Goal: Task Accomplishment & Management: Manage account settings

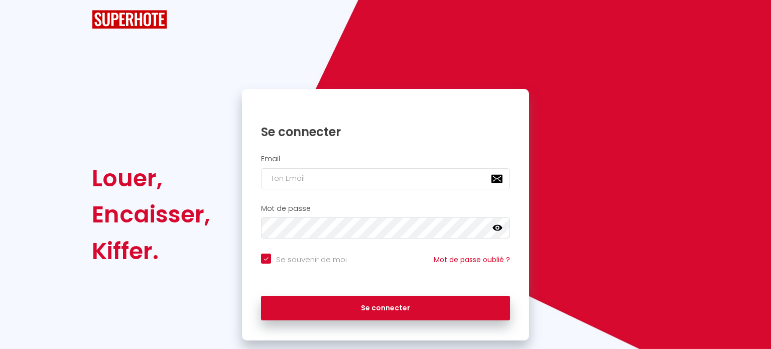
checkbox input "true"
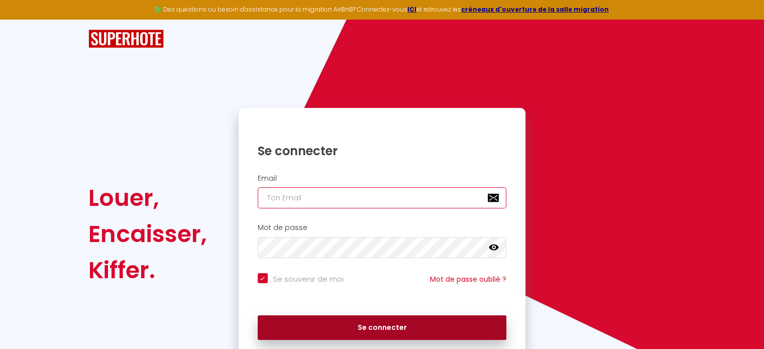
type input "[EMAIL_ADDRESS][DOMAIN_NAME]"
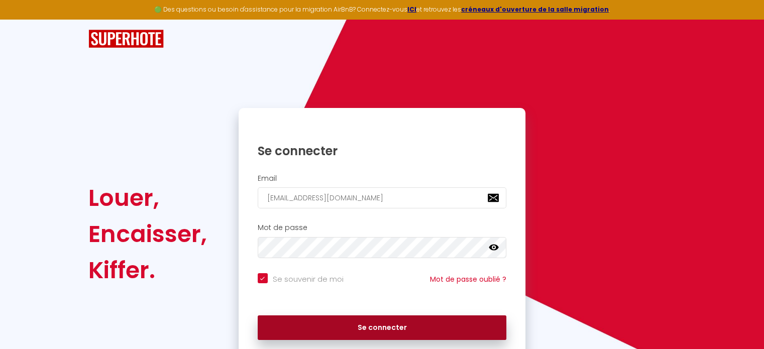
click at [410, 333] on button "Se connecter" at bounding box center [382, 327] width 249 height 25
checkbox input "true"
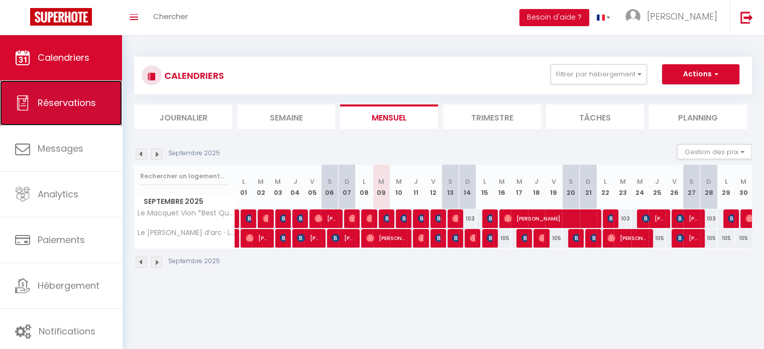
click at [38, 101] on span "Réservations" at bounding box center [67, 102] width 58 height 13
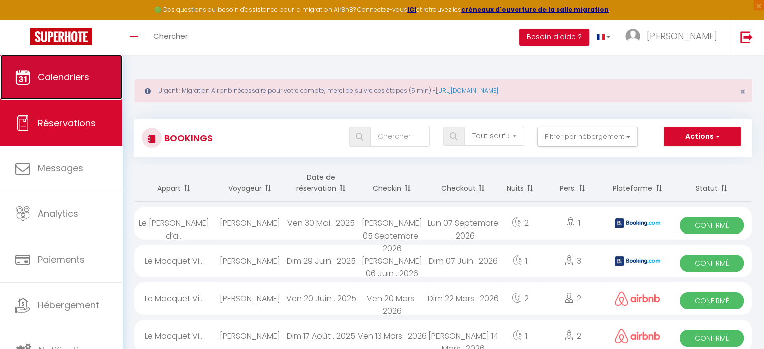
click at [57, 76] on span "Calendriers" at bounding box center [64, 77] width 52 height 13
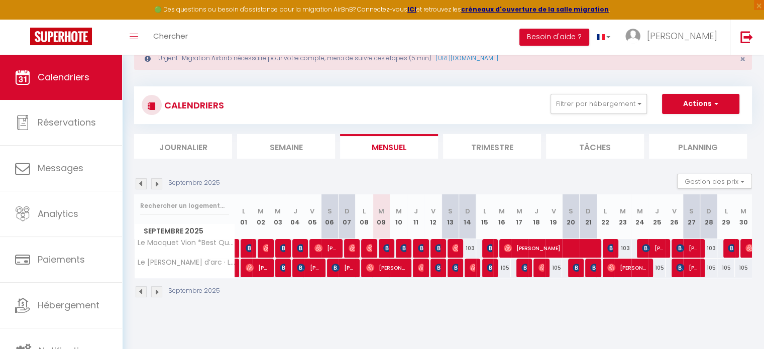
scroll to position [50, 0]
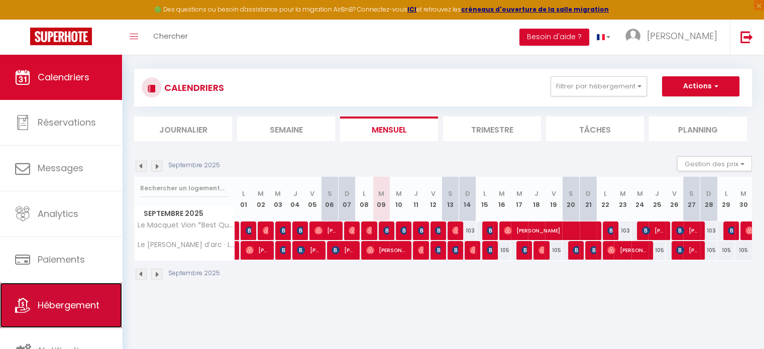
click at [67, 293] on link "Hébergement" at bounding box center [61, 305] width 122 height 45
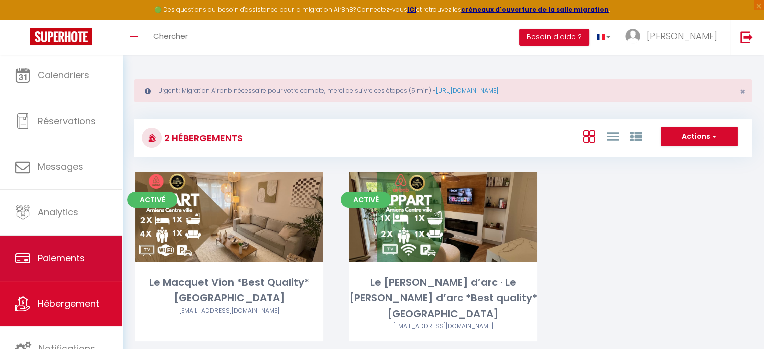
scroll to position [3, 0]
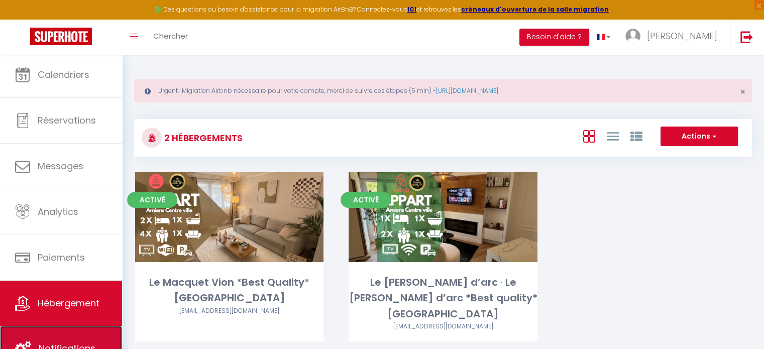
click at [82, 332] on link "Notifications" at bounding box center [61, 348] width 122 height 45
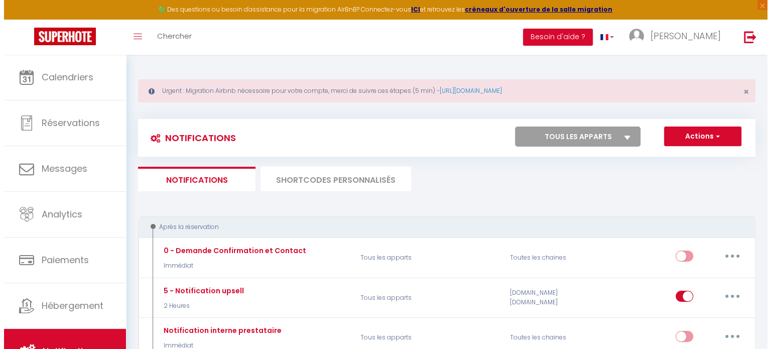
scroll to position [100, 0]
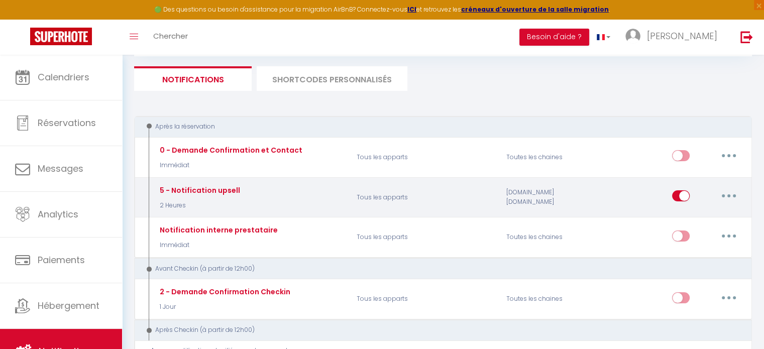
click at [721, 198] on button "button" at bounding box center [729, 196] width 28 height 16
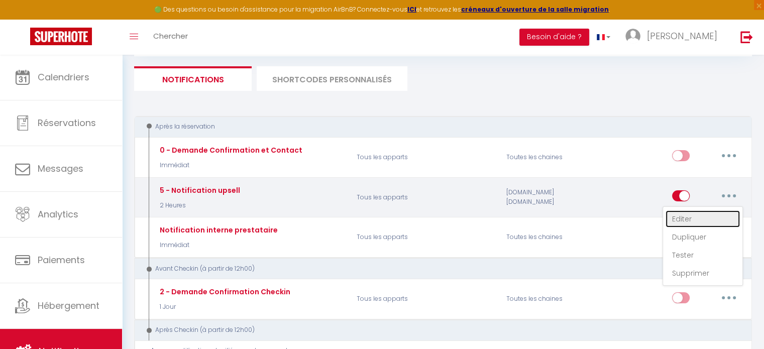
click at [708, 214] on link "Editer" at bounding box center [702, 218] width 74 height 17
type input "5 - Notification upsell"
select select "sms"
select select "2 Heures"
select select "if_booking_is_paid"
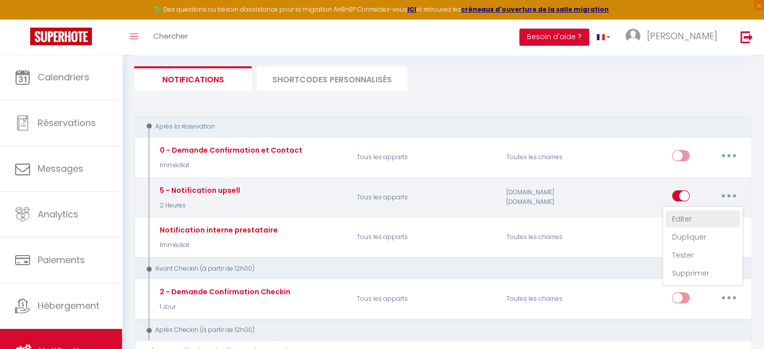
checkbox input "true"
checkbox input "false"
radio input "true"
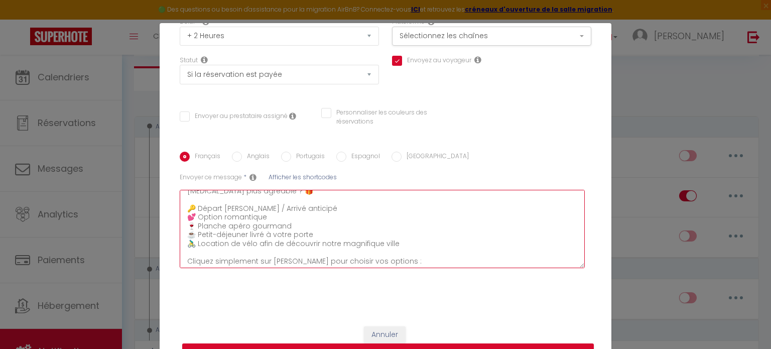
scroll to position [0, 0]
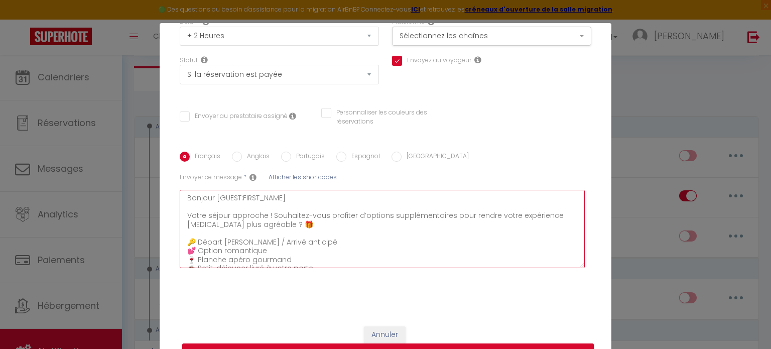
drag, startPoint x: 279, startPoint y: 251, endPoint x: 195, endPoint y: 218, distance: 90.3
click at [160, 138] on div "Titre * 5 - Notification upsell Pour cet hébergement Sélectionner les hébergeme…" at bounding box center [386, 123] width 452 height 387
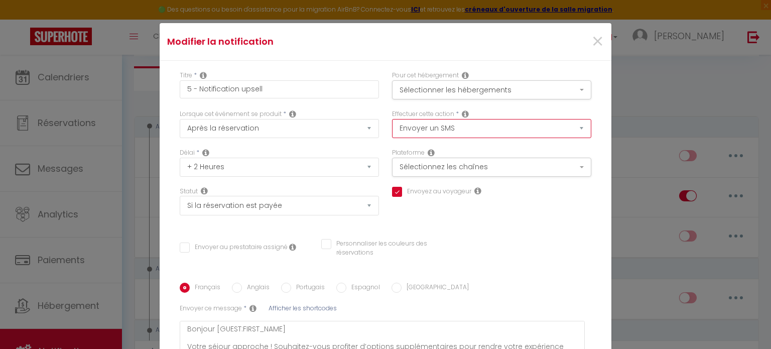
click at [490, 132] on select "Envoyer un email Envoyer un SMS Envoyer une notification push" at bounding box center [491, 128] width 199 height 19
select select "email"
click at [392, 119] on select "Envoyer un email Envoyer un SMS Envoyer une notification push" at bounding box center [491, 128] width 199 height 19
checkbox input "true"
checkbox input "false"
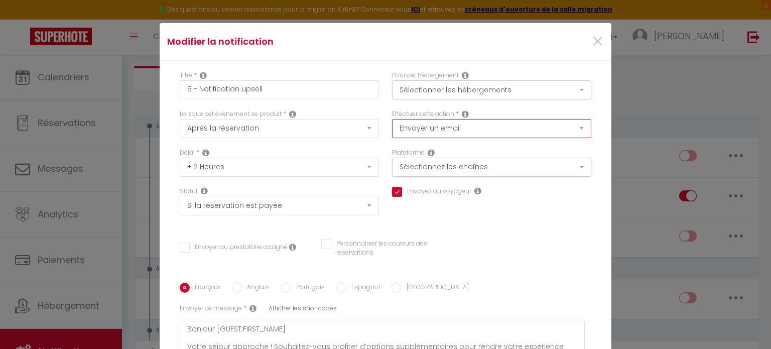
checkbox input "false"
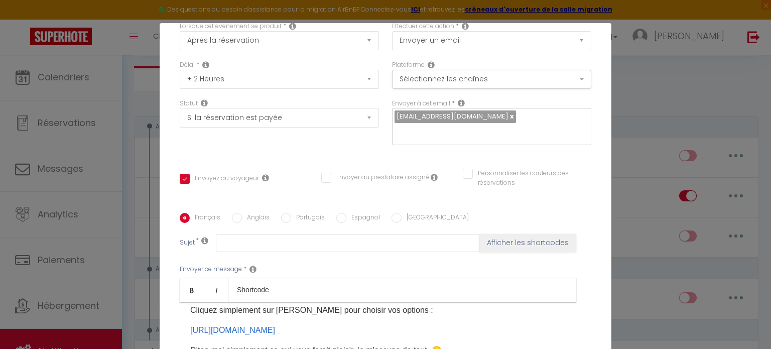
scroll to position [211, 0]
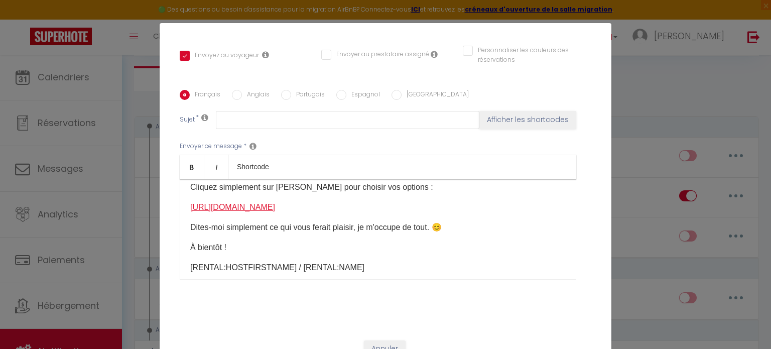
click at [275, 203] on link "[URL][DOMAIN_NAME]" at bounding box center [232, 207] width 85 height 9
click at [510, 310] on div "Titre * 5 - Notification upsell Pour cet hébergement Sélectionner les hébergeme…" at bounding box center [386, 90] width 452 height 481
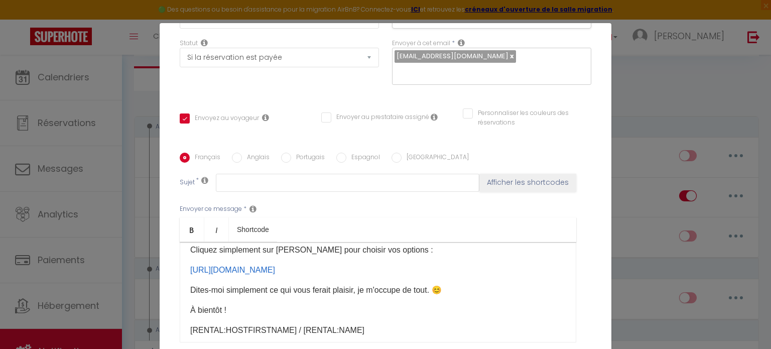
scroll to position [10, 0]
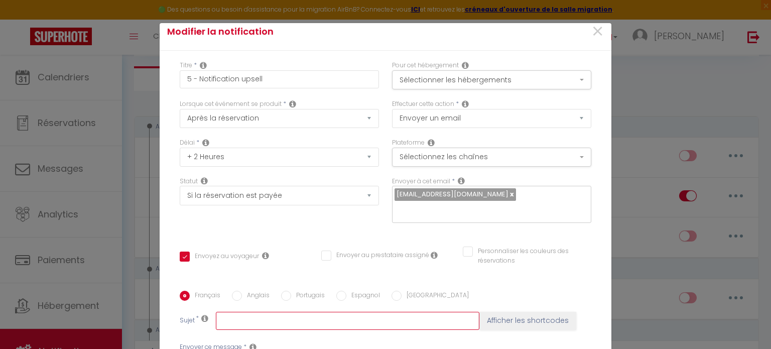
click at [315, 312] on input "text" at bounding box center [348, 321] width 264 height 18
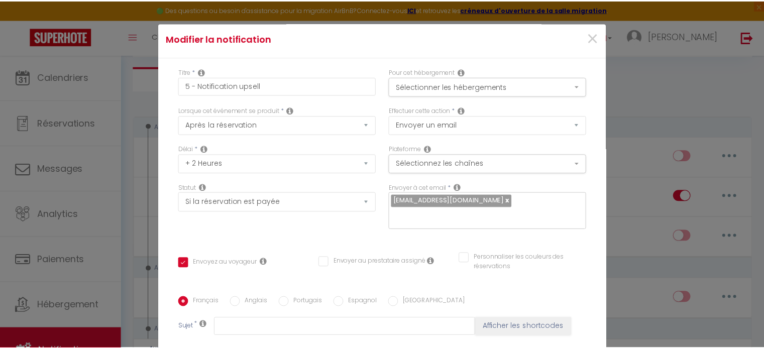
scroll to position [0, 0]
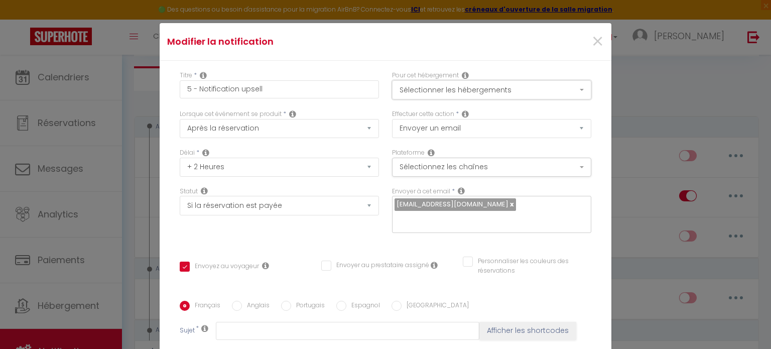
click at [524, 96] on button "Sélectionner les hébergements" at bounding box center [491, 89] width 199 height 19
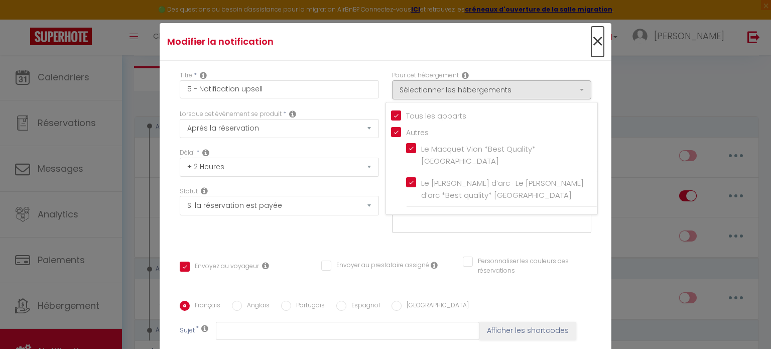
click at [592, 43] on span "×" at bounding box center [598, 42] width 13 height 30
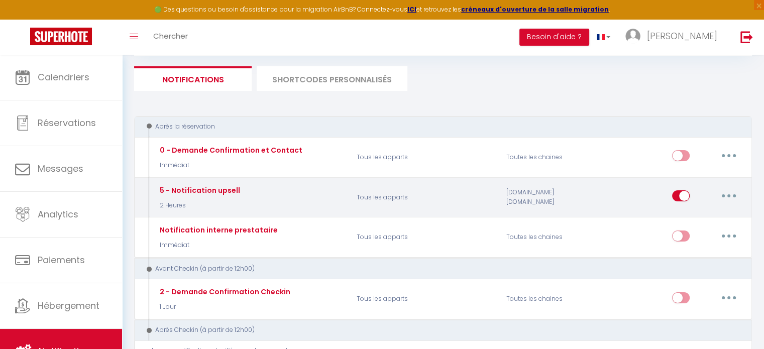
click at [681, 194] on input "checkbox" at bounding box center [681, 197] width 18 height 15
checkbox input "false"
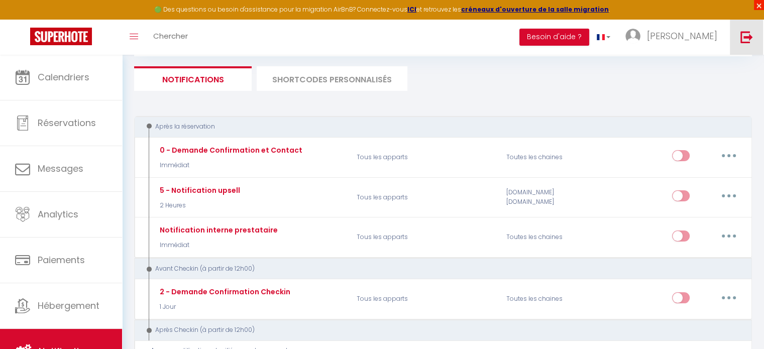
click at [757, 6] on span "×" at bounding box center [759, 5] width 10 height 10
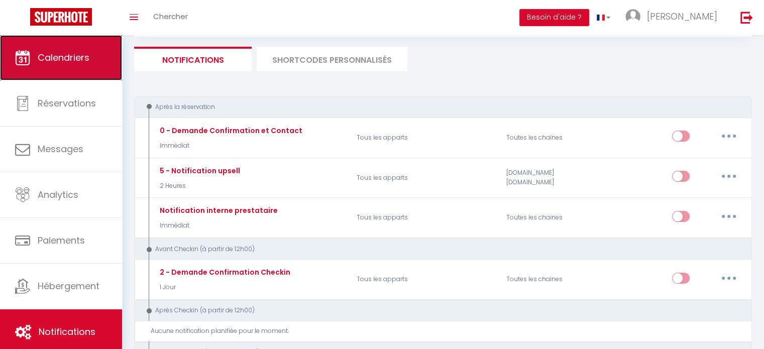
click at [67, 64] on link "Calendriers" at bounding box center [61, 57] width 122 height 45
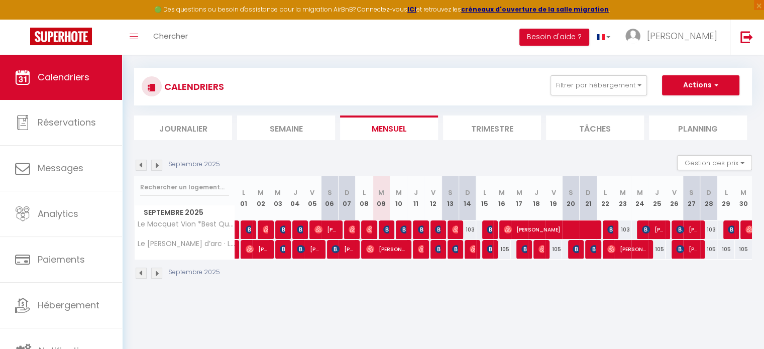
scroll to position [54, 0]
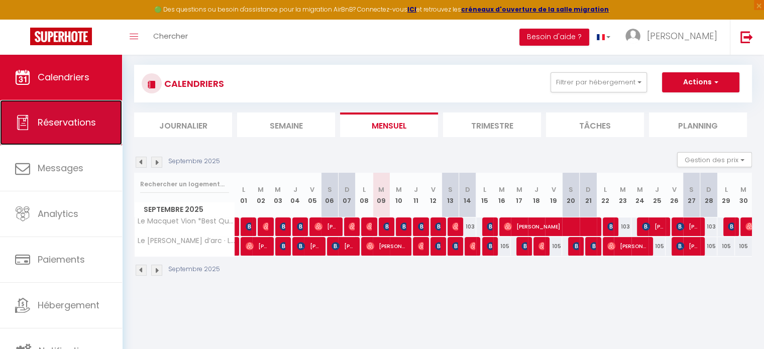
click at [72, 136] on link "Réservations" at bounding box center [61, 122] width 122 height 45
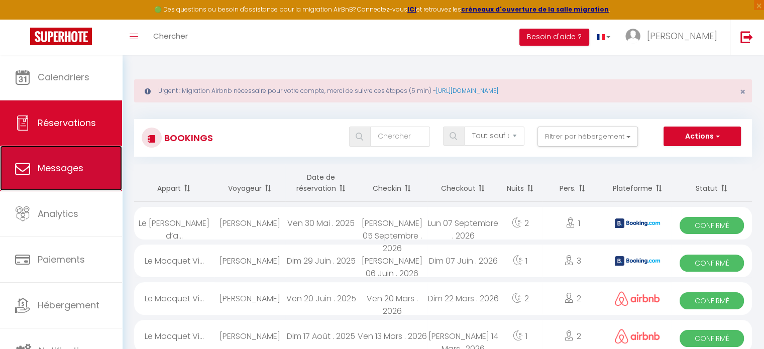
click at [56, 178] on link "Messages" at bounding box center [61, 168] width 122 height 45
select select "message"
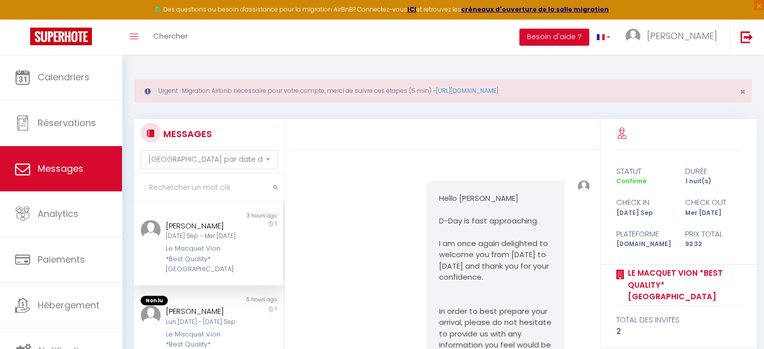
scroll to position [904, 0]
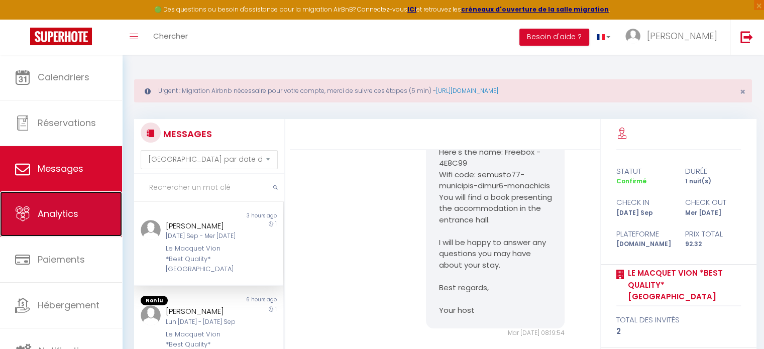
click at [43, 214] on span "Analytics" at bounding box center [58, 213] width 41 height 13
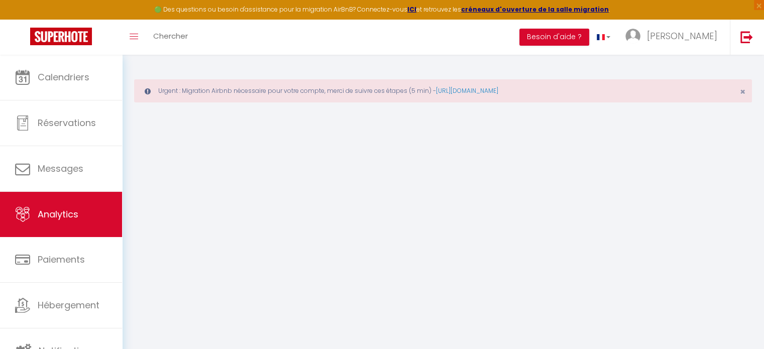
select select "2025"
select select "9"
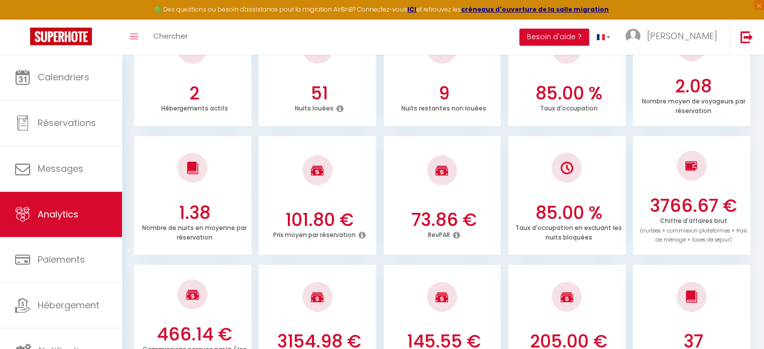
scroll to position [301, 0]
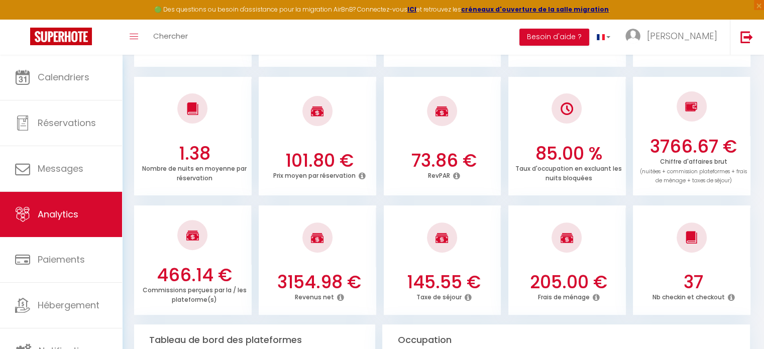
click at [458, 175] on icon at bounding box center [456, 176] width 7 height 8
click at [457, 174] on icon at bounding box center [456, 176] width 7 height 8
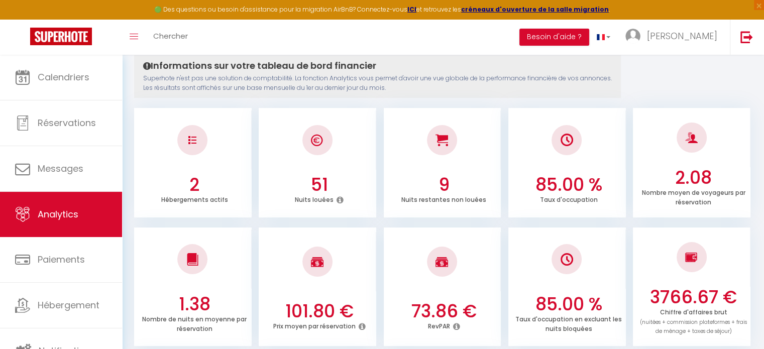
scroll to position [0, 0]
